Goal: Find contact information: Find contact information

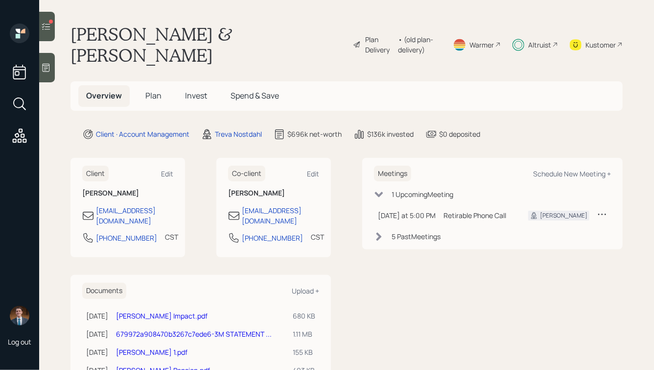
scroll to position [21, 0]
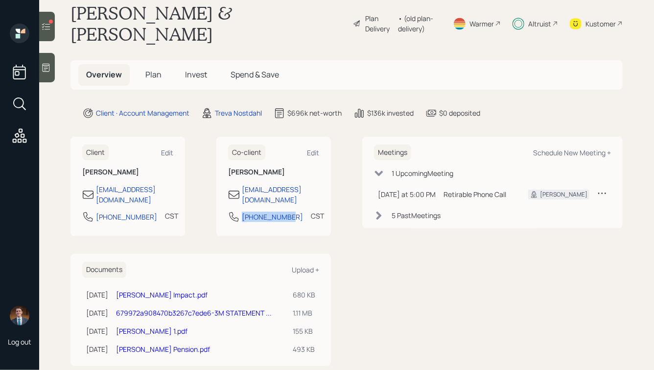
drag, startPoint x: 287, startPoint y: 187, endPoint x: 235, endPoint y: 191, distance: 52.1
click at [235, 211] on div "[PHONE_NUMBER] CST Currently 3:56 PM" at bounding box center [273, 220] width 91 height 18
copy div "[PHONE_NUMBER]"
click at [190, 69] on span "Invest" at bounding box center [196, 74] width 22 height 11
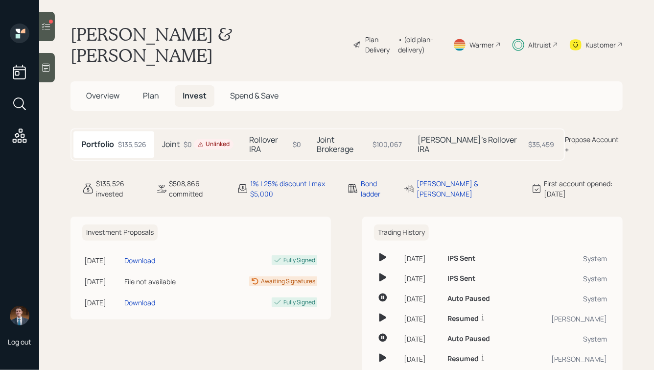
click at [279, 135] on h5 "Rollover IRA" at bounding box center [269, 144] width 40 height 19
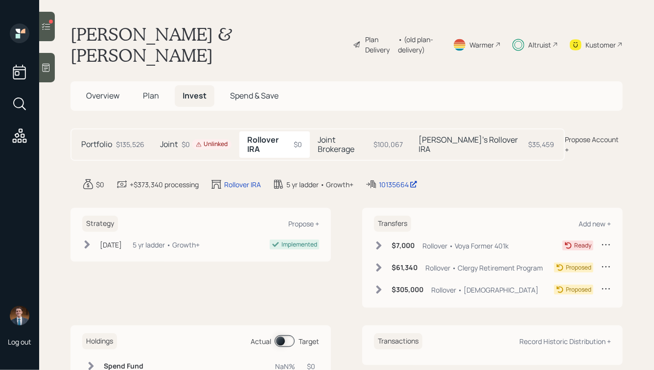
click at [98, 90] on span "Overview" at bounding box center [102, 95] width 33 height 11
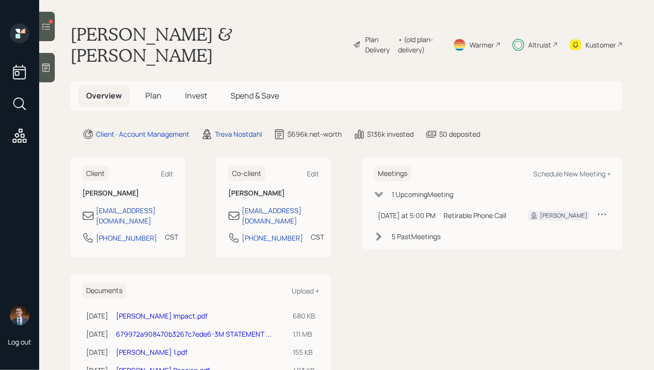
scroll to position [21, 0]
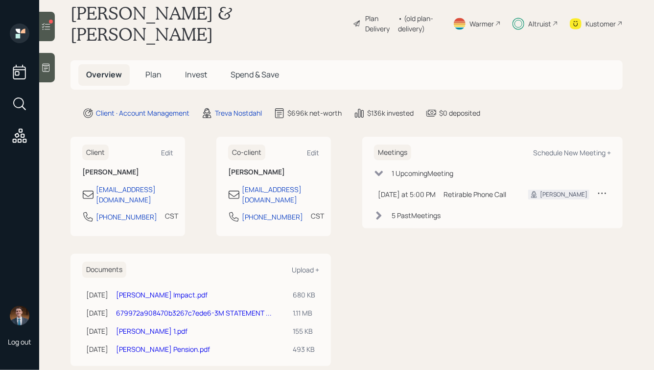
click at [196, 213] on div "Client Edit [PERSON_NAME] [EMAIL_ADDRESS][DOMAIN_NAME] [PHONE_NUMBER] CST Curre…" at bounding box center [201, 251] width 261 height 229
click at [216, 205] on div "Co-client Edit [PERSON_NAME] [EMAIL_ADDRESS][DOMAIN_NAME] [PHONE_NUMBER] CST Cu…" at bounding box center [273, 187] width 115 height 100
click at [597, 19] on div "Kustomer" at bounding box center [601, 24] width 30 height 10
